Goal: Navigation & Orientation: Find specific page/section

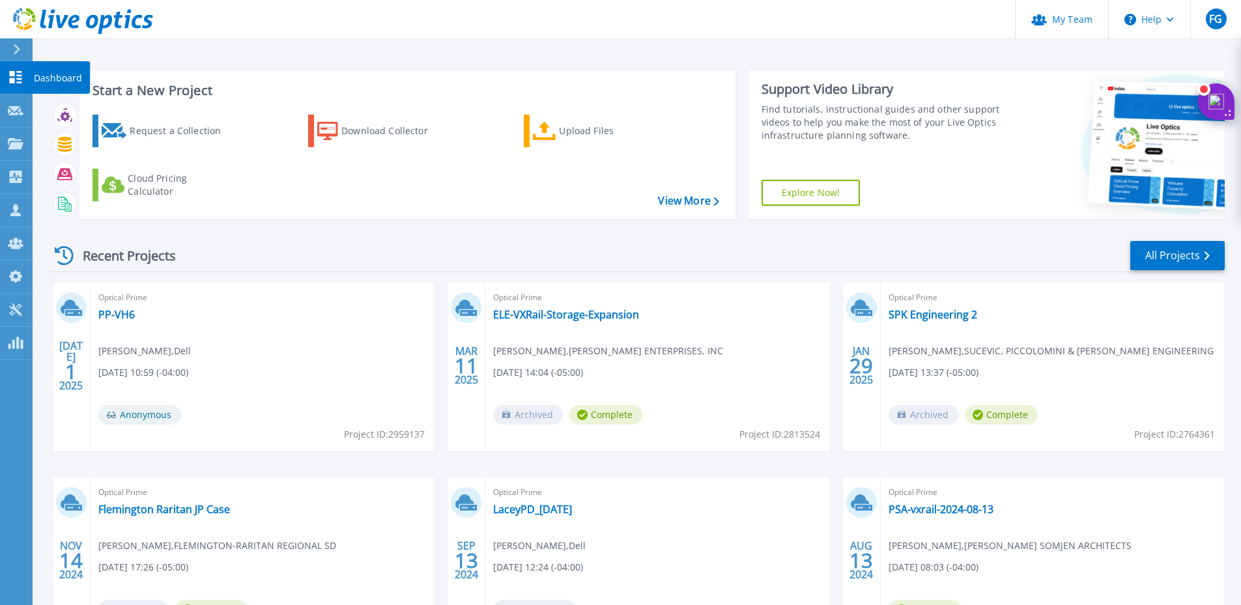
click at [18, 74] on icon at bounding box center [16, 77] width 16 height 12
click at [686, 198] on link "View More" at bounding box center [688, 201] width 61 height 12
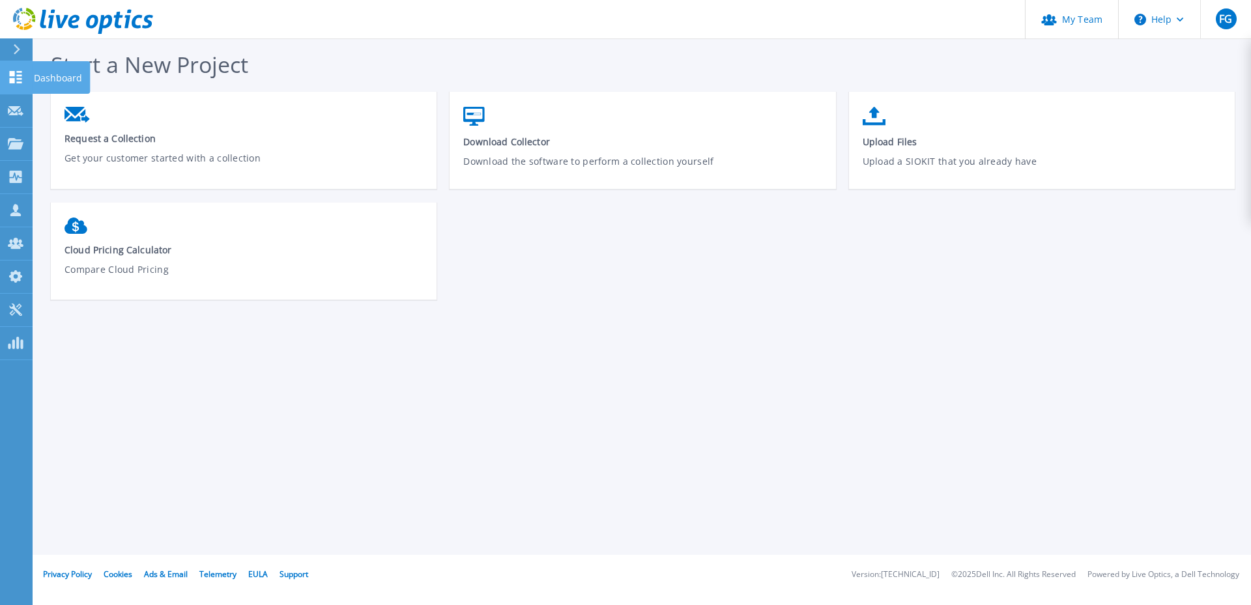
click at [18, 77] on icon at bounding box center [16, 77] width 16 height 12
